Goal: Transaction & Acquisition: Purchase product/service

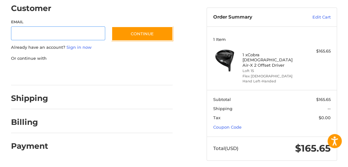
scroll to position [17, 0]
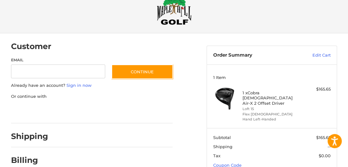
click at [42, 78] on div "Email" at bounding box center [58, 68] width 95 height 22
click at [59, 68] on input "Email" at bounding box center [58, 72] width 95 height 14
type input "**********"
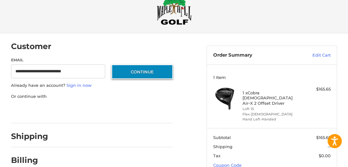
click at [144, 66] on button "Continue" at bounding box center [142, 72] width 61 height 14
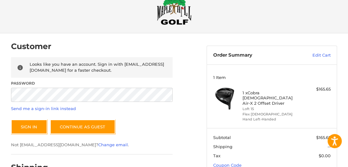
click at [119, 87] on div "Password" at bounding box center [92, 92] width 162 height 22
click at [90, 134] on div "Sign In Continue as guest" at bounding box center [92, 127] width 162 height 14
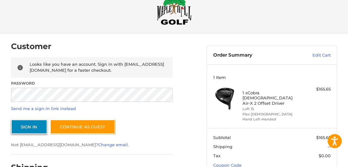
click at [35, 127] on button "Sign In" at bounding box center [29, 127] width 36 height 14
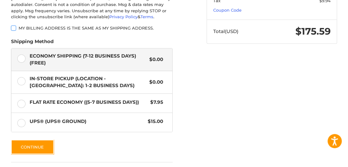
scroll to position [173, 0]
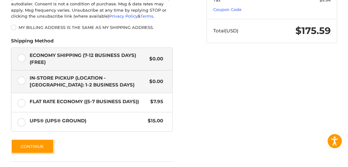
click at [23, 87] on label "In-Store Pickup (Location - [GEOGRAPHIC_DATA]: 1-2 BUSINESS DAYS) $0.00" at bounding box center [91, 82] width 161 height 22
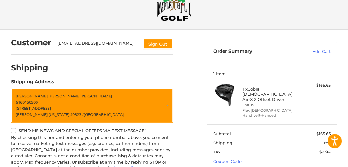
scroll to position [19, 0]
